Goal: Task Accomplishment & Management: Use online tool/utility

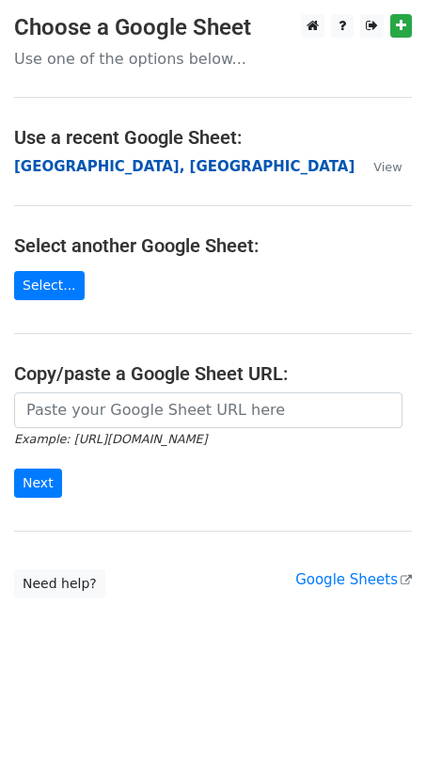
click at [80, 165] on strong "[GEOGRAPHIC_DATA], [GEOGRAPHIC_DATA]" at bounding box center [184, 166] width 341 height 17
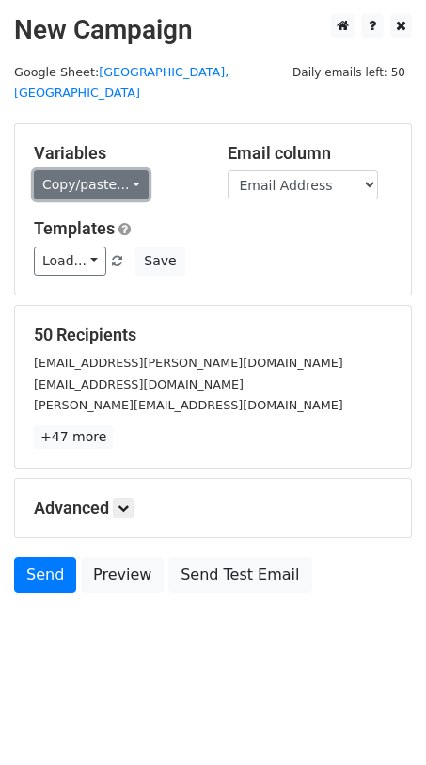
click at [126, 170] on link "Copy/paste..." at bounding box center [91, 184] width 115 height 29
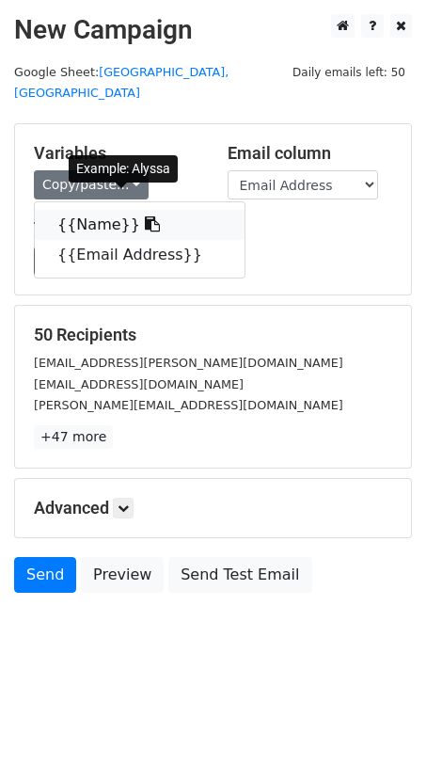
click at [145, 216] on icon at bounding box center [152, 223] width 15 height 15
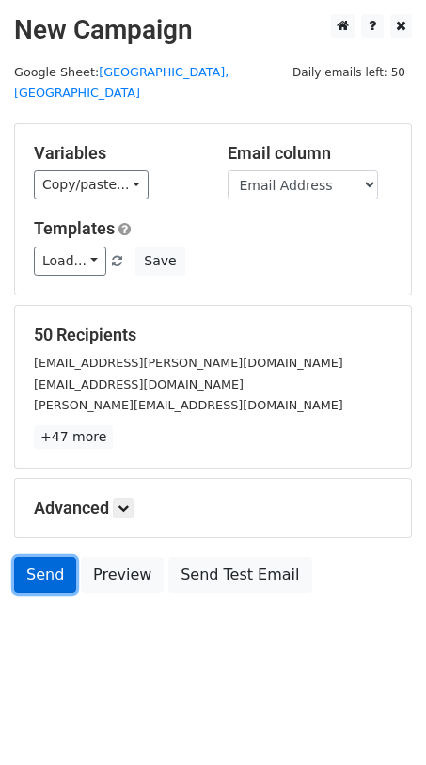
click at [52, 557] on link "Send" at bounding box center [45, 575] width 62 height 36
